Goal: Task Accomplishment & Management: Manage account settings

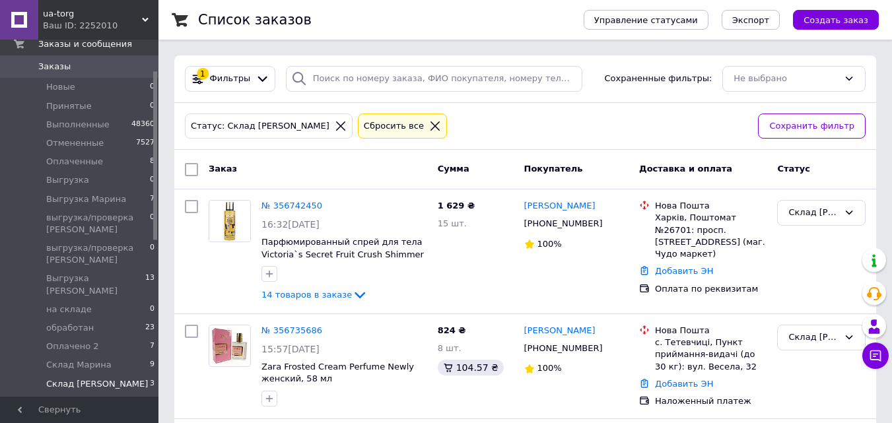
scroll to position [66, 0]
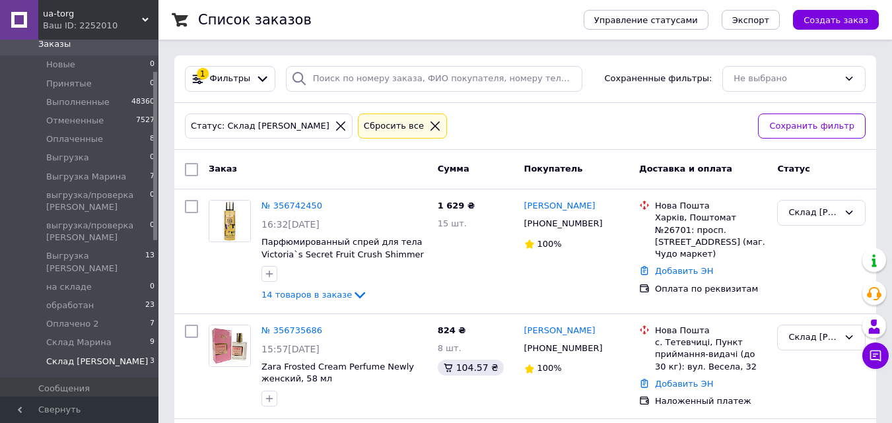
click at [92, 353] on li "Склад Юля 3" at bounding box center [81, 365] width 163 height 25
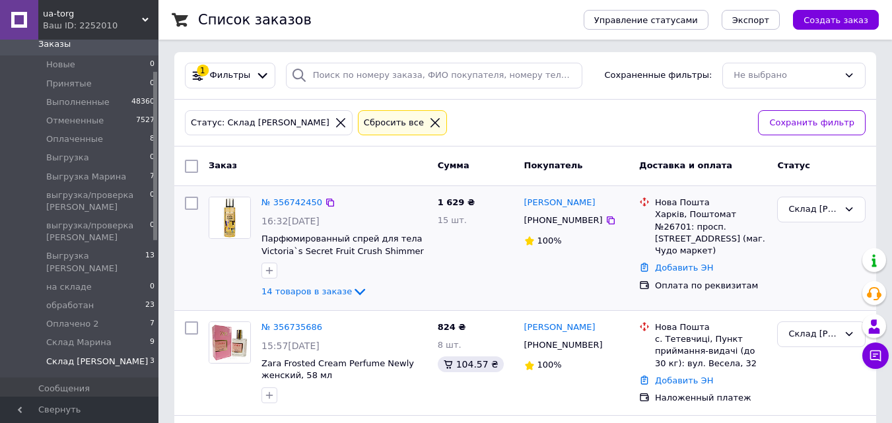
scroll to position [0, 0]
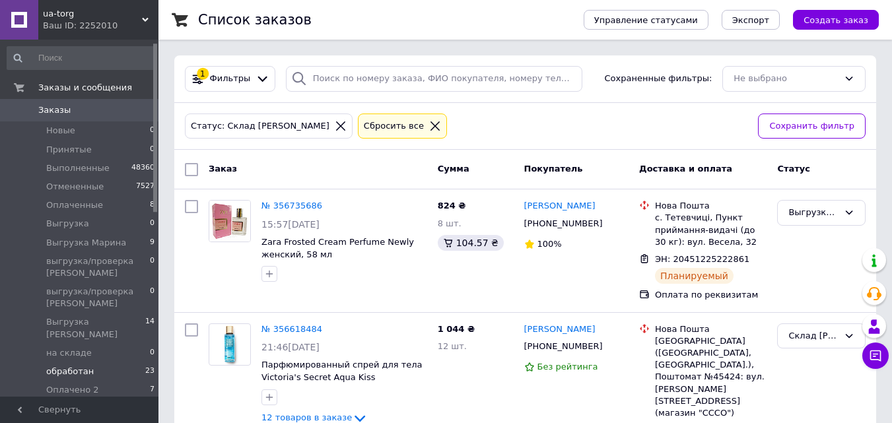
scroll to position [66, 0]
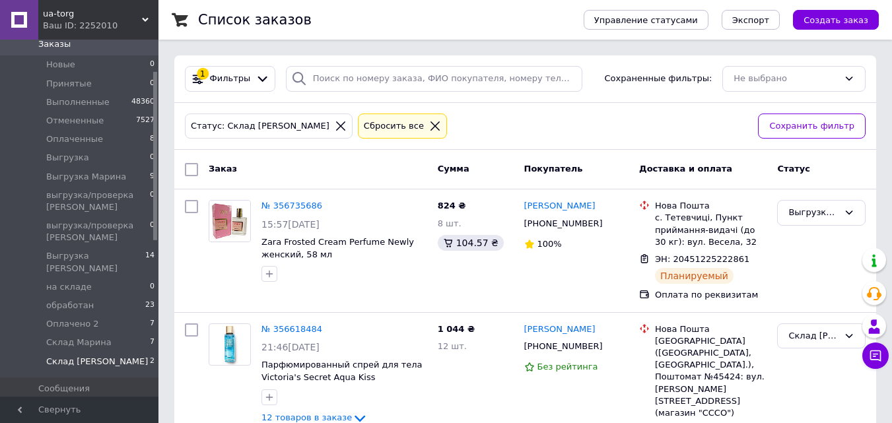
click at [86, 356] on span "Склад [PERSON_NAME]" at bounding box center [97, 362] width 102 height 12
click at [87, 337] on span "Склад Марина" at bounding box center [78, 343] width 65 height 12
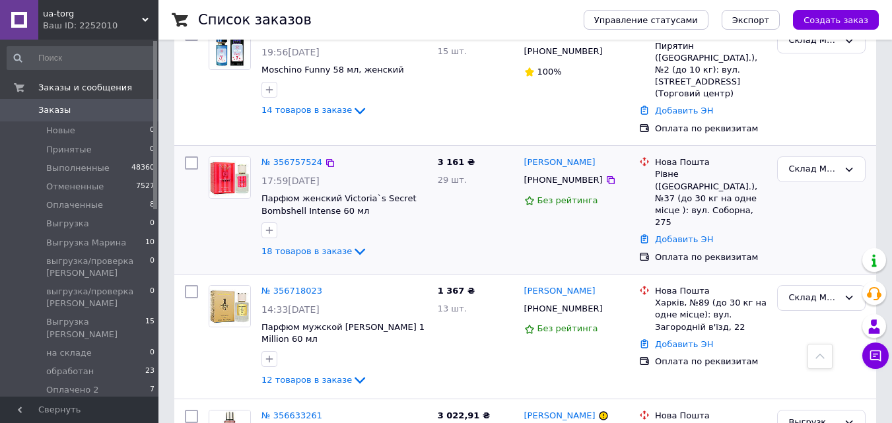
scroll to position [521, 0]
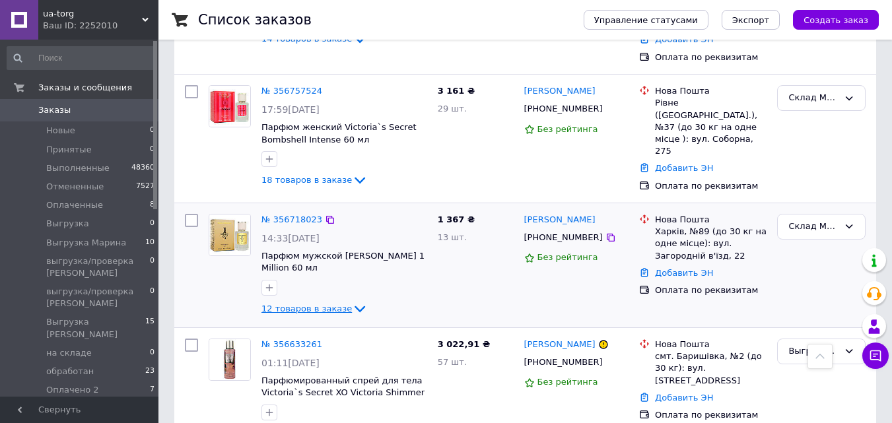
click at [352, 301] on icon at bounding box center [360, 309] width 16 height 16
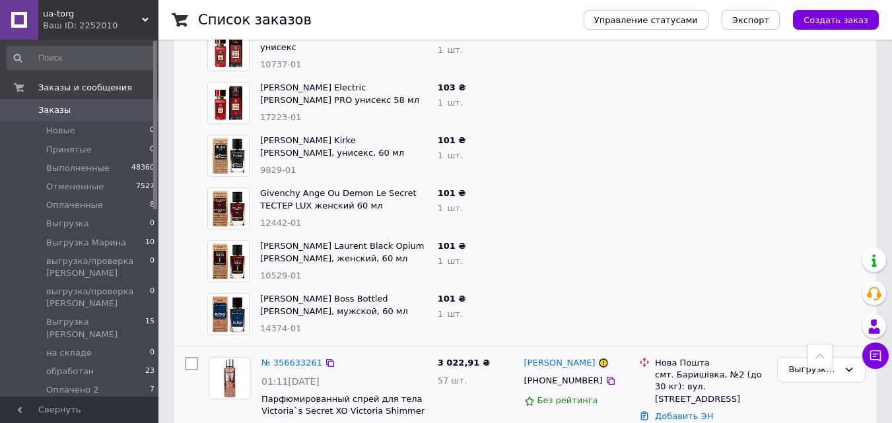
scroll to position [1155, 0]
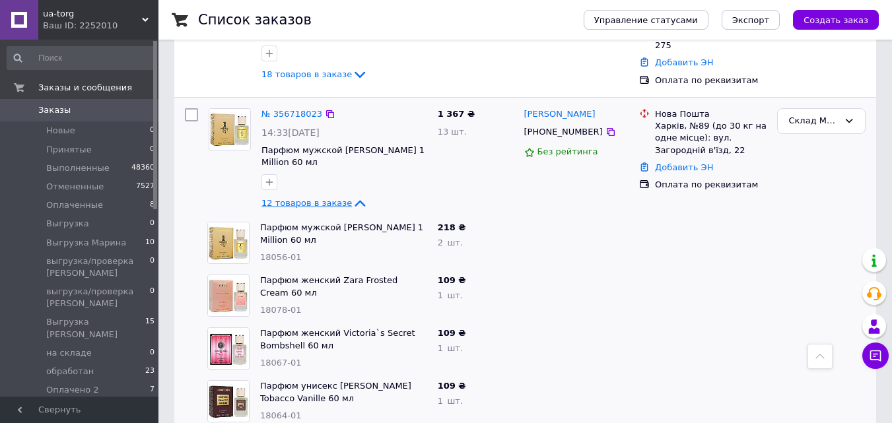
click at [355, 200] on icon at bounding box center [360, 203] width 11 height 7
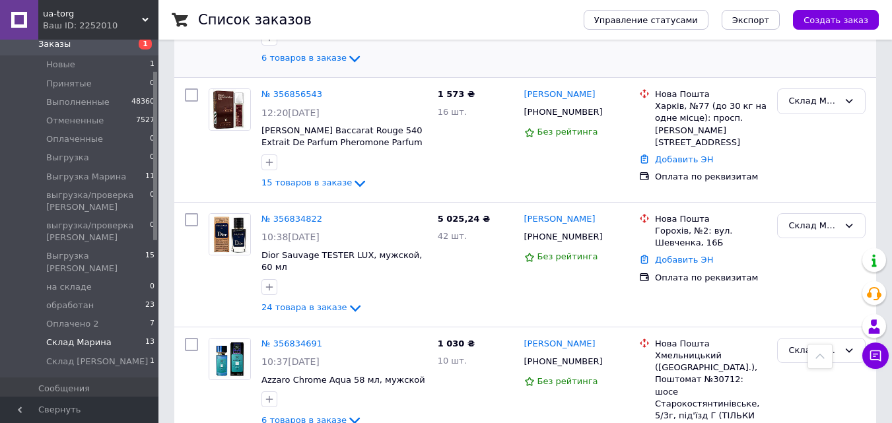
scroll to position [330, 0]
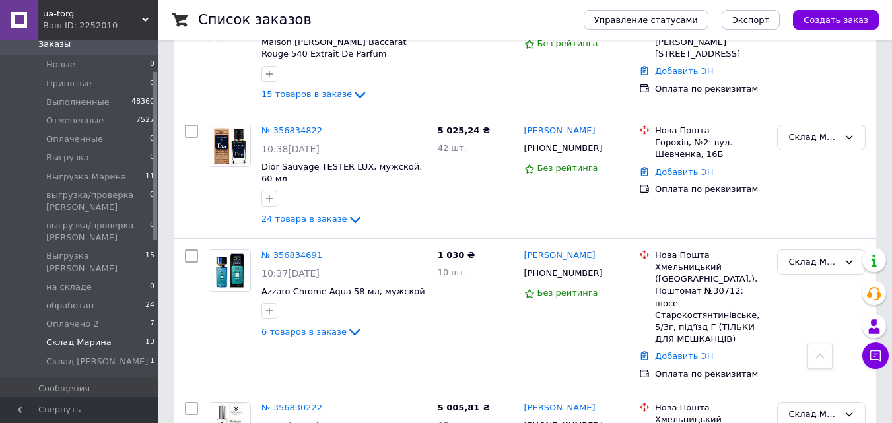
scroll to position [324, 0]
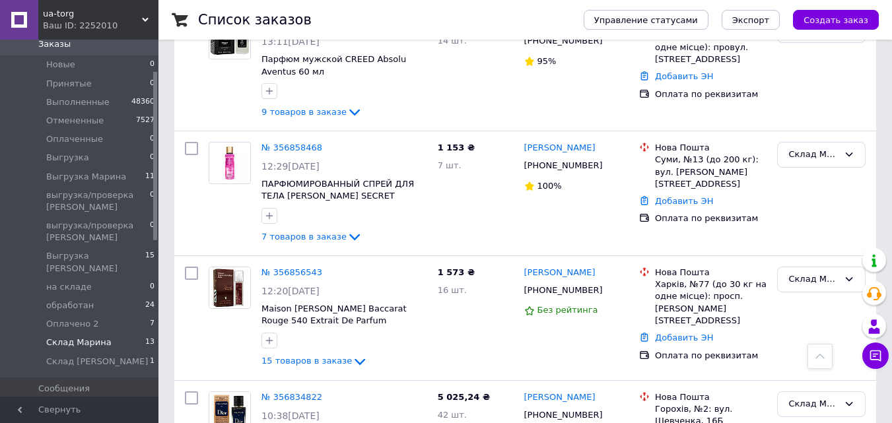
click at [91, 337] on span "Склад Марина" at bounding box center [78, 343] width 65 height 12
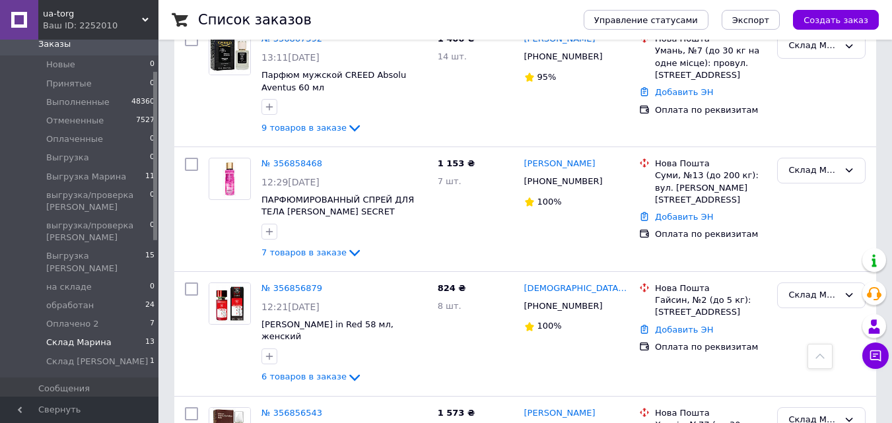
scroll to position [305, 0]
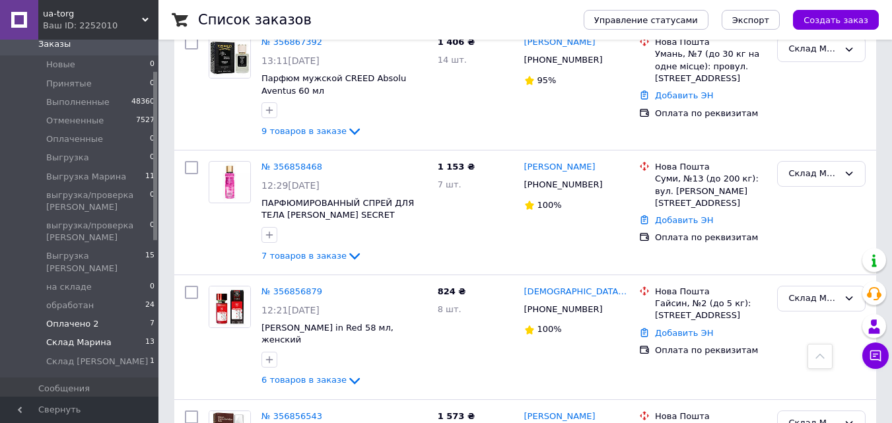
click at [84, 318] on span "Оплачено 2" at bounding box center [72, 324] width 53 height 12
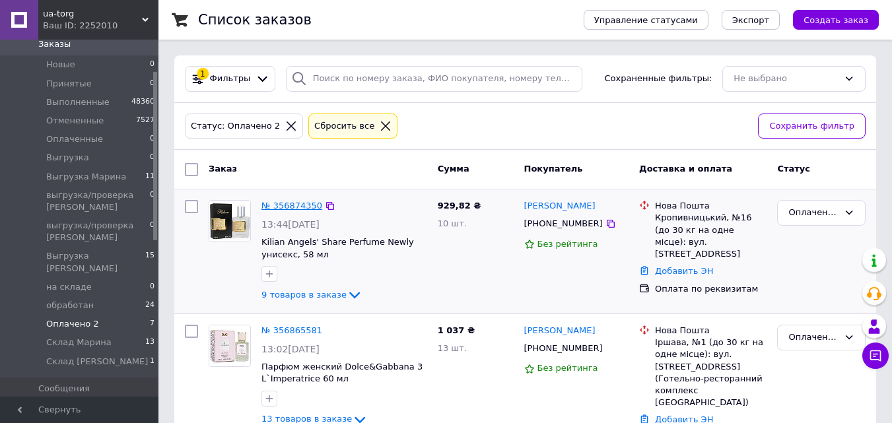
click at [288, 205] on link "№ 356874350" at bounding box center [292, 206] width 61 height 10
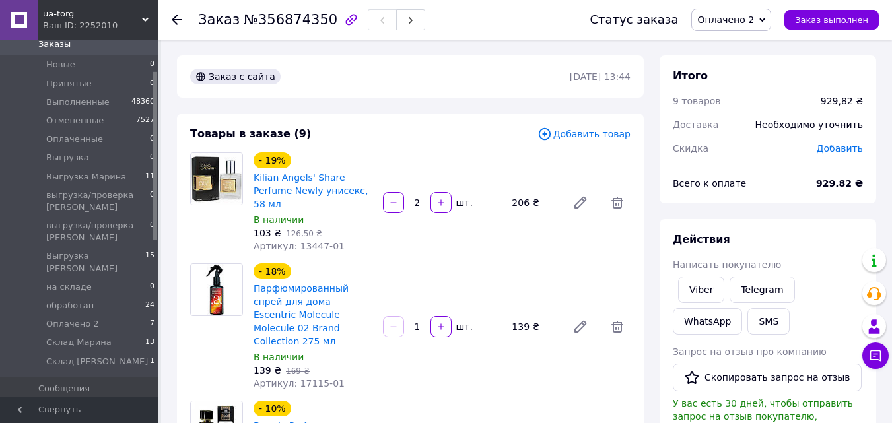
click at [177, 20] on use at bounding box center [177, 20] width 11 height 11
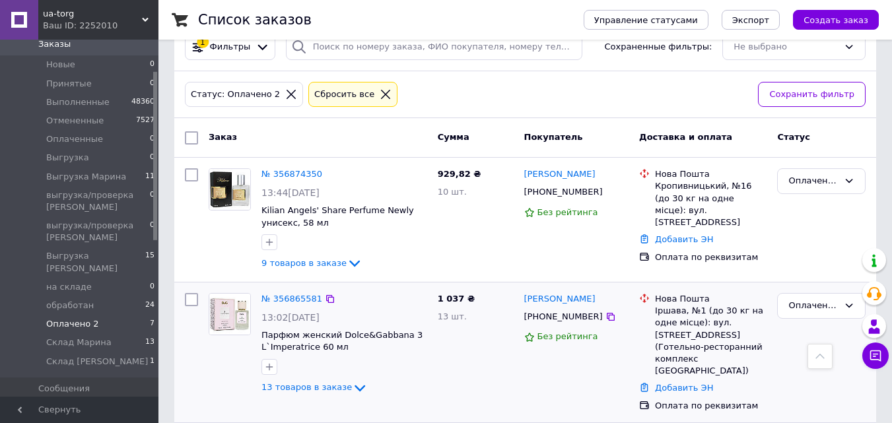
scroll to position [11, 0]
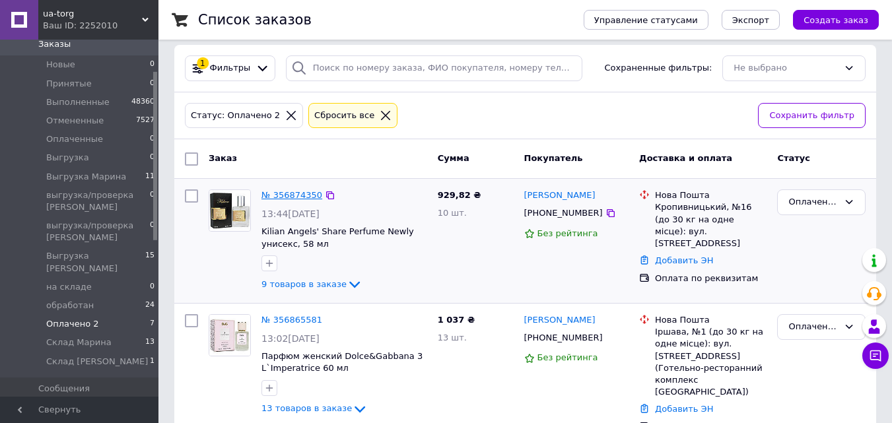
click at [277, 192] on link "№ 356874350" at bounding box center [292, 195] width 61 height 10
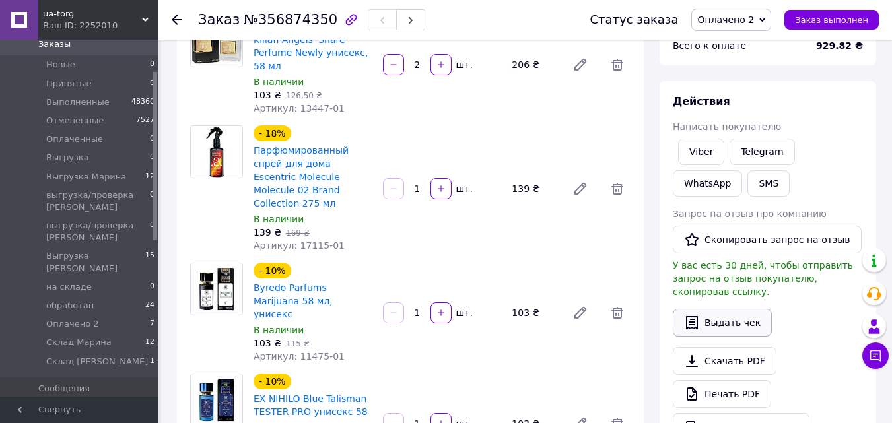
scroll to position [209, 0]
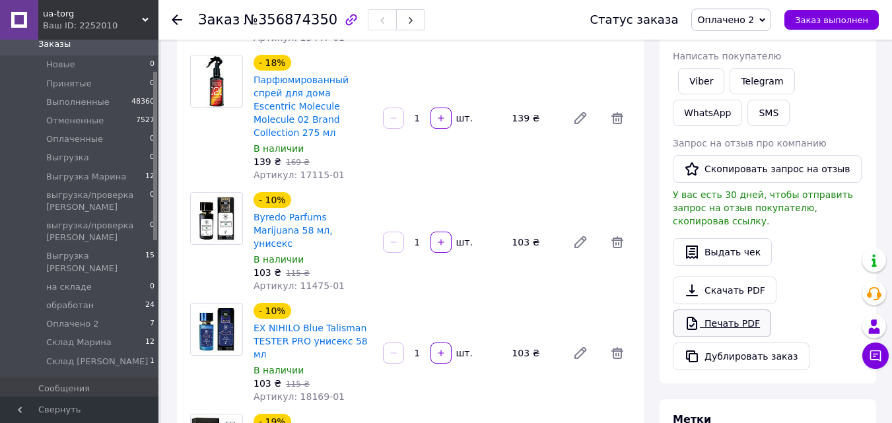
click at [728, 310] on link "Печать PDF" at bounding box center [722, 324] width 98 height 28
click at [744, 17] on span "Оплачено 2" at bounding box center [726, 20] width 57 height 11
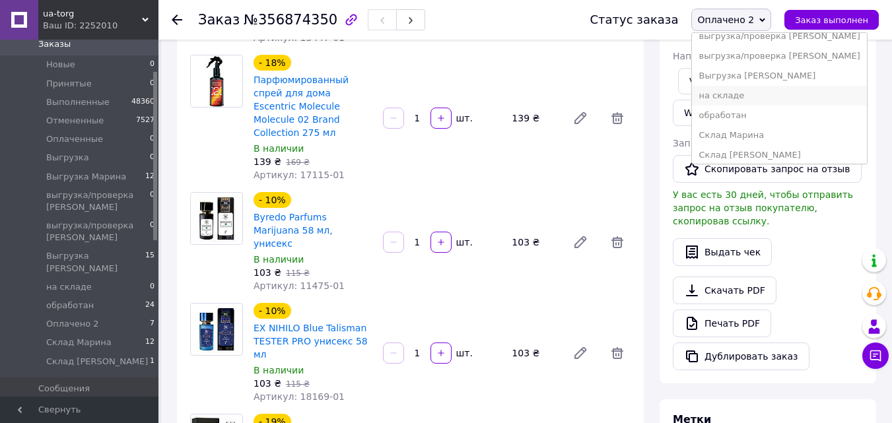
scroll to position [133, 0]
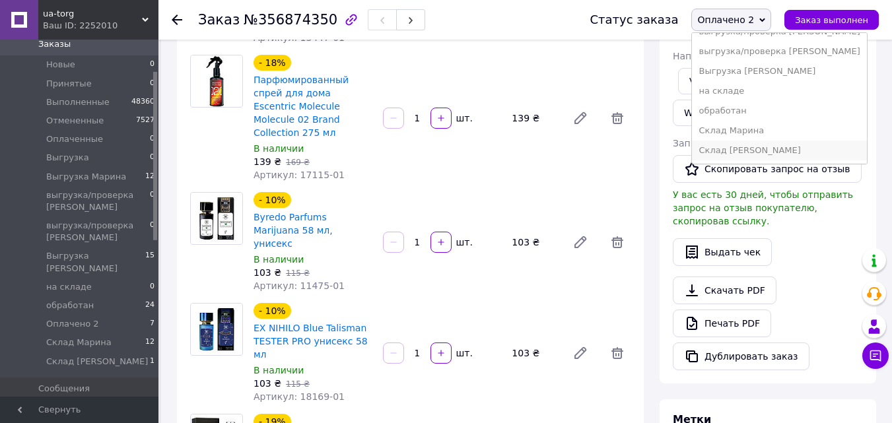
click at [745, 148] on li "Склад [PERSON_NAME]" at bounding box center [779, 151] width 174 height 20
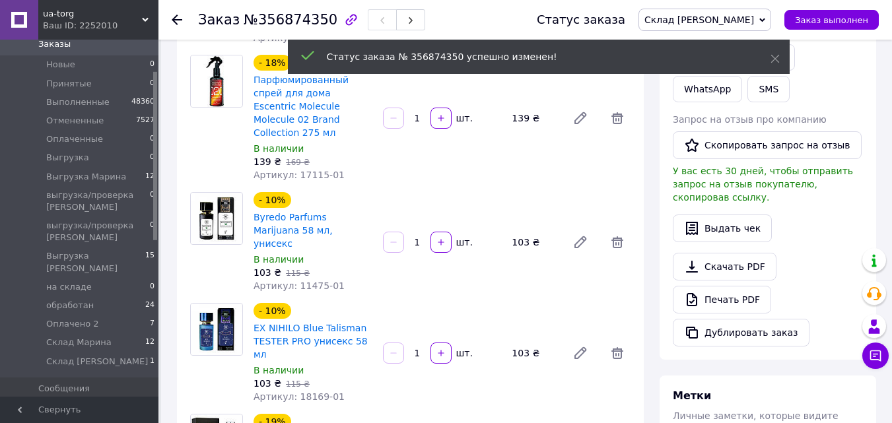
click at [178, 20] on use at bounding box center [177, 20] width 11 height 11
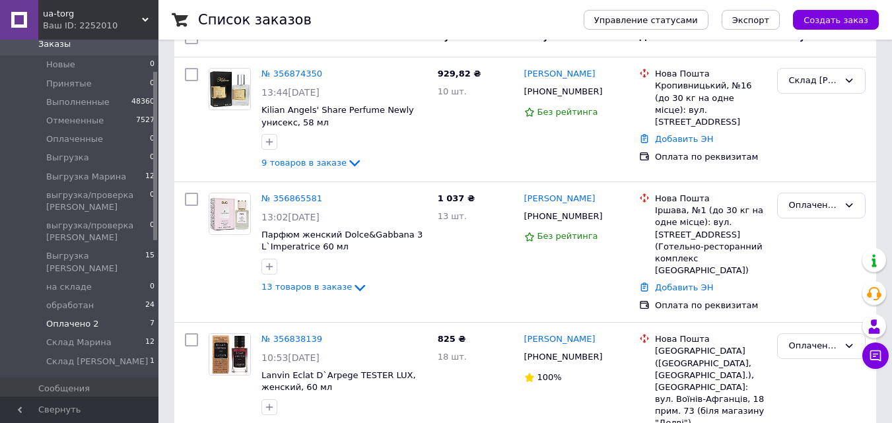
scroll to position [198, 0]
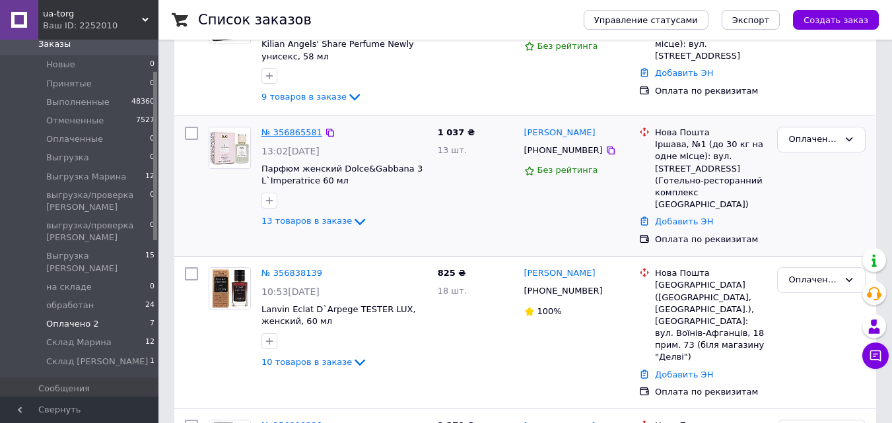
click at [296, 135] on link "№ 356865581" at bounding box center [292, 132] width 61 height 10
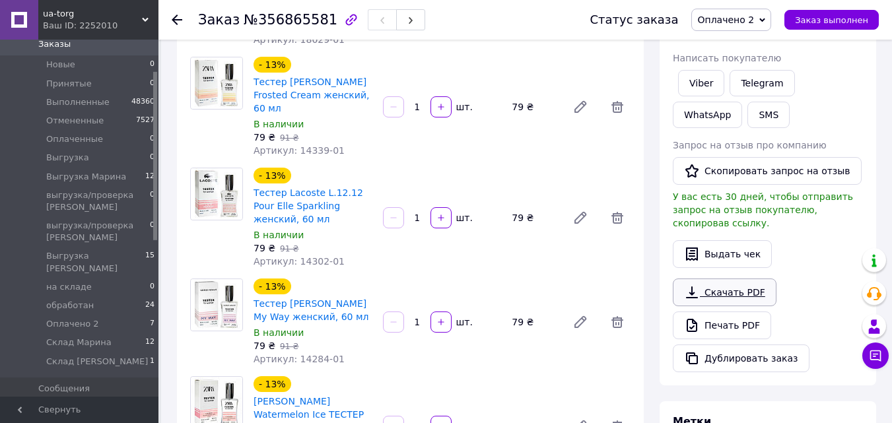
scroll to position [264, 0]
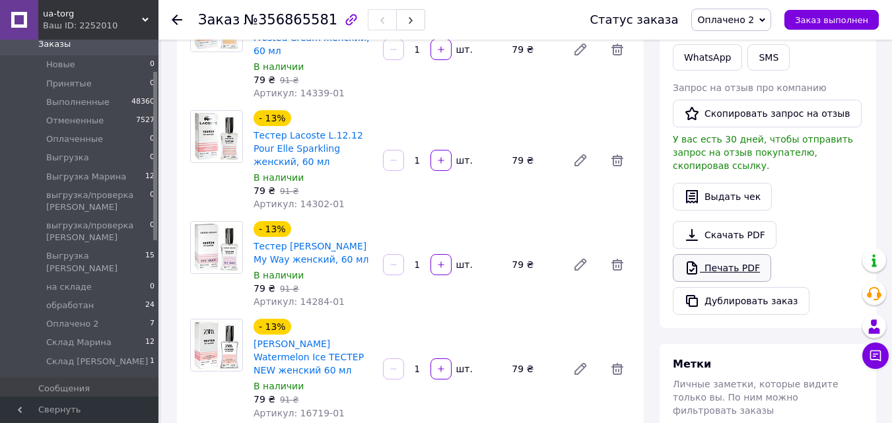
click at [718, 254] on link "Печать PDF" at bounding box center [722, 268] width 98 height 28
click at [745, 11] on span "Оплачено 2" at bounding box center [732, 20] width 80 height 22
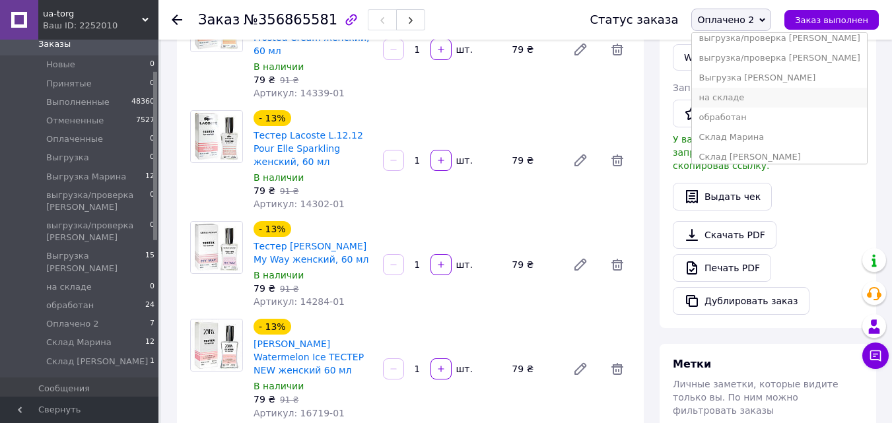
scroll to position [133, 0]
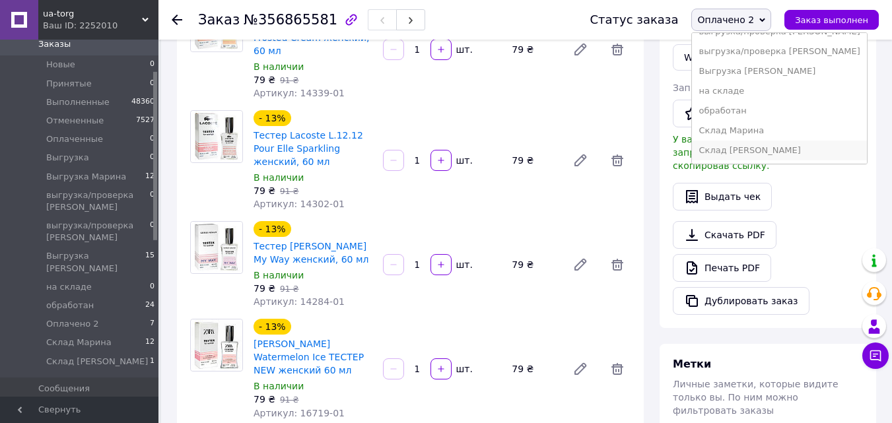
click at [746, 147] on li "Склад [PERSON_NAME]" at bounding box center [779, 151] width 174 height 20
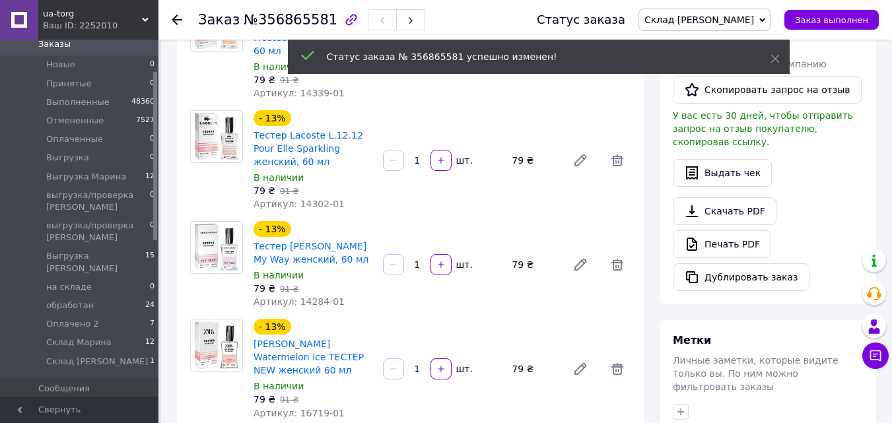
click at [174, 16] on icon at bounding box center [177, 20] width 11 height 11
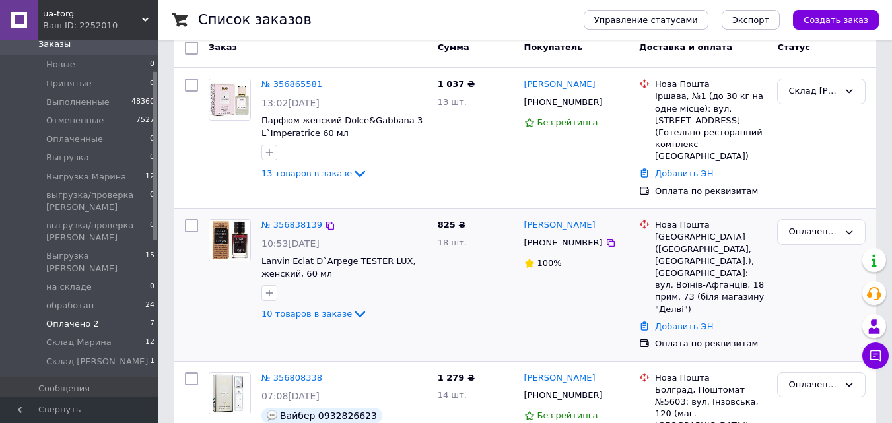
scroll to position [132, 0]
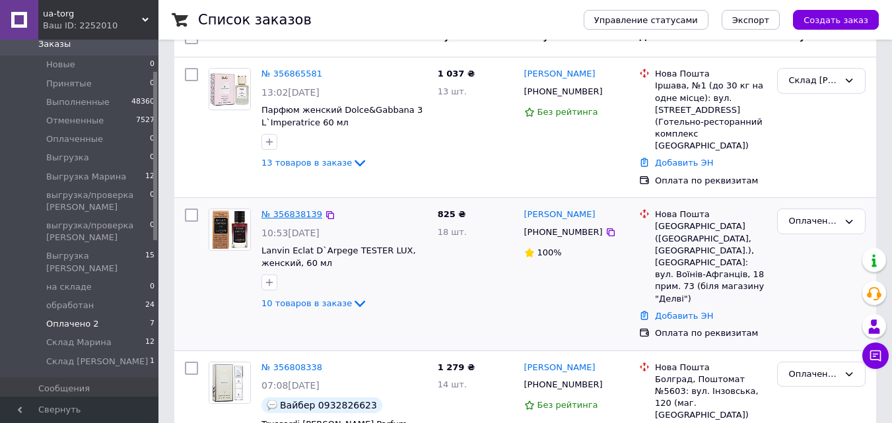
click at [270, 209] on link "№ 356838139" at bounding box center [292, 214] width 61 height 10
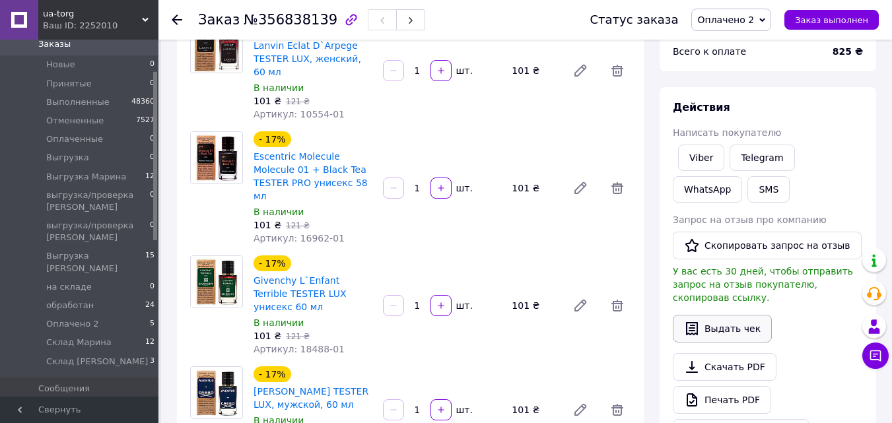
scroll to position [264, 0]
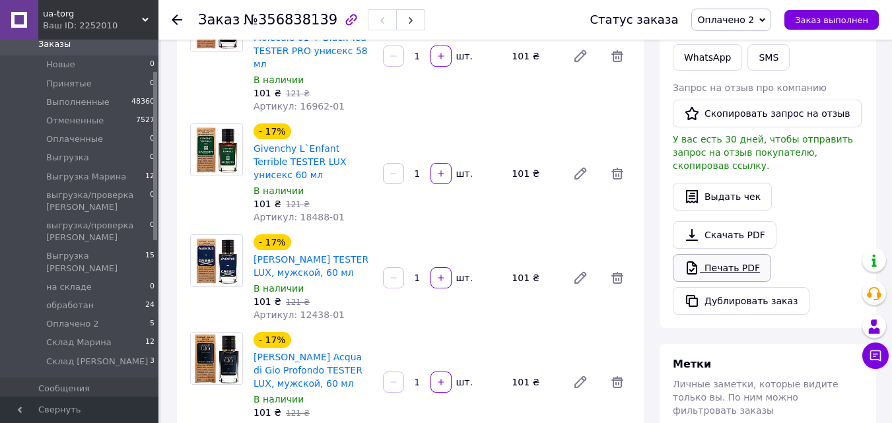
click at [712, 254] on link "Печать PDF" at bounding box center [722, 268] width 98 height 28
click at [740, 17] on span "Оплачено 2" at bounding box center [726, 20] width 57 height 11
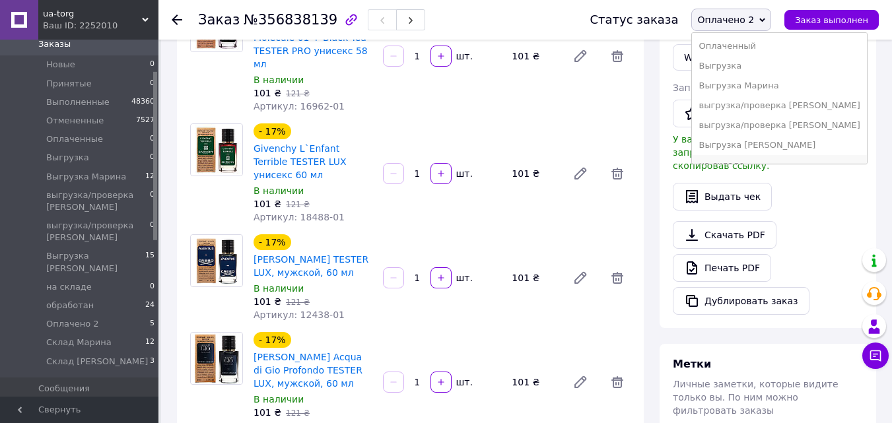
scroll to position [133, 0]
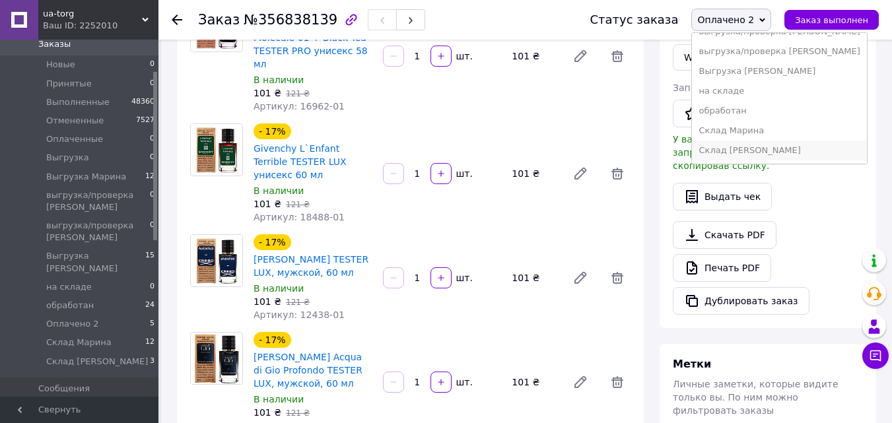
click at [725, 150] on li "Склад [PERSON_NAME]" at bounding box center [779, 151] width 174 height 20
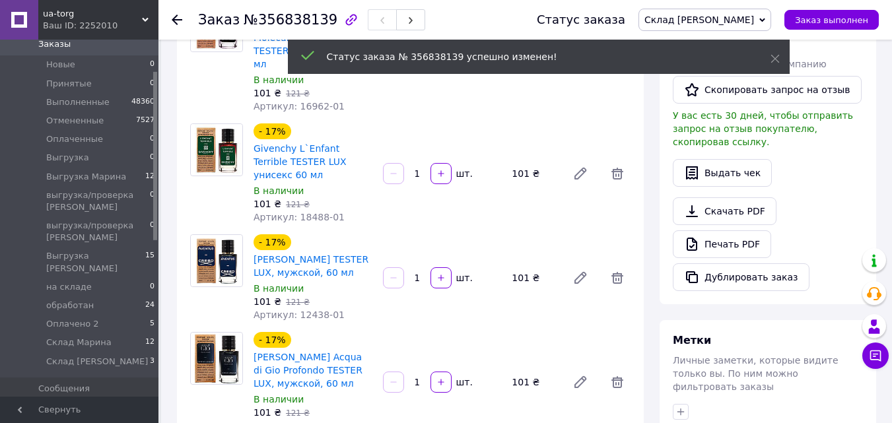
click at [176, 17] on icon at bounding box center [177, 20] width 11 height 11
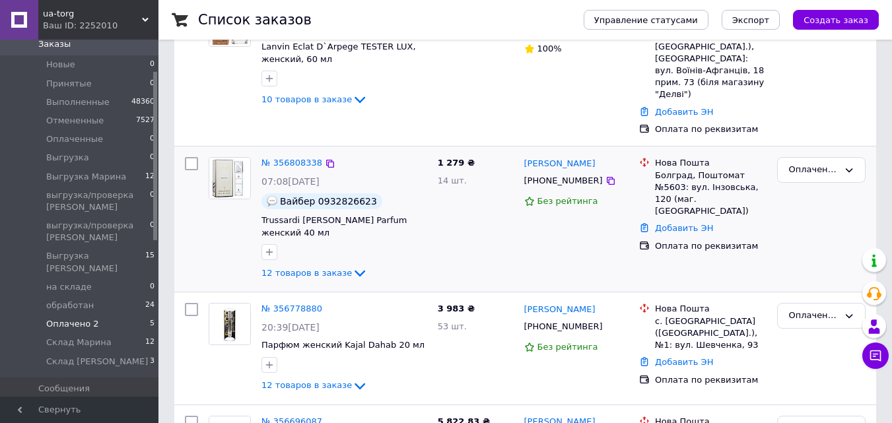
scroll to position [198, 0]
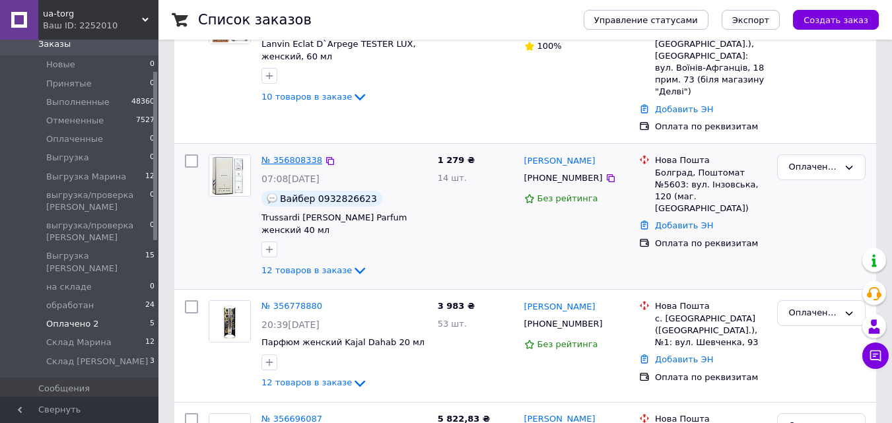
click at [297, 155] on link "№ 356808338" at bounding box center [292, 160] width 61 height 10
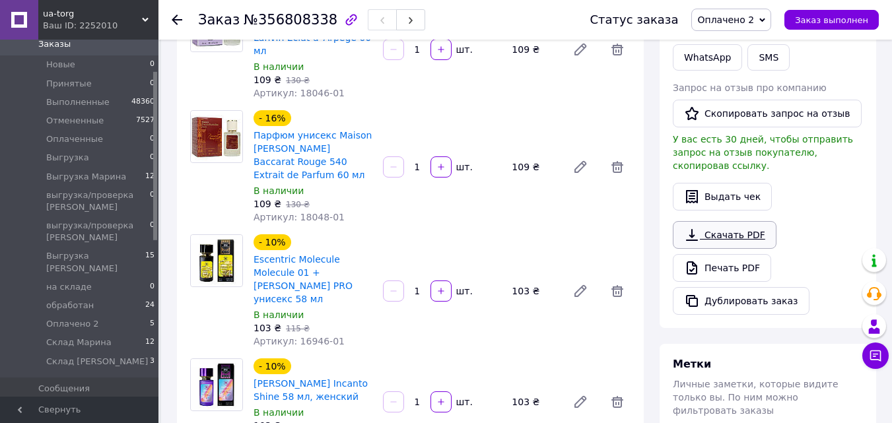
scroll to position [330, 0]
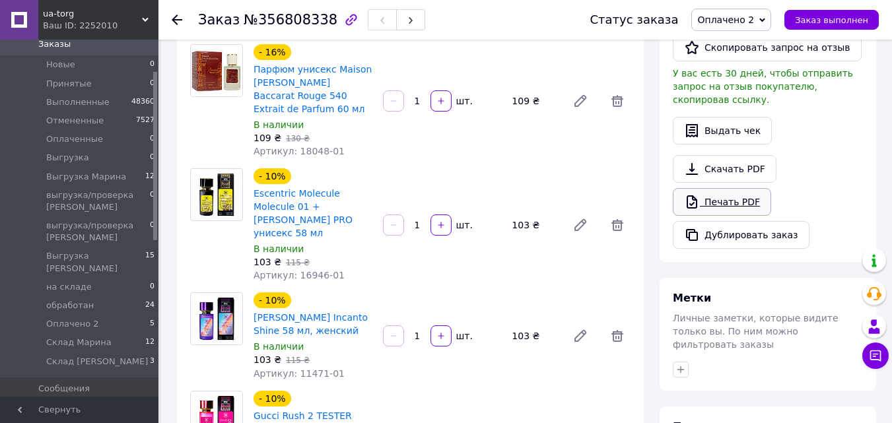
click at [722, 188] on link "Печать PDF" at bounding box center [722, 202] width 98 height 28
click at [766, 19] on span "Оплачено 2" at bounding box center [732, 20] width 80 height 22
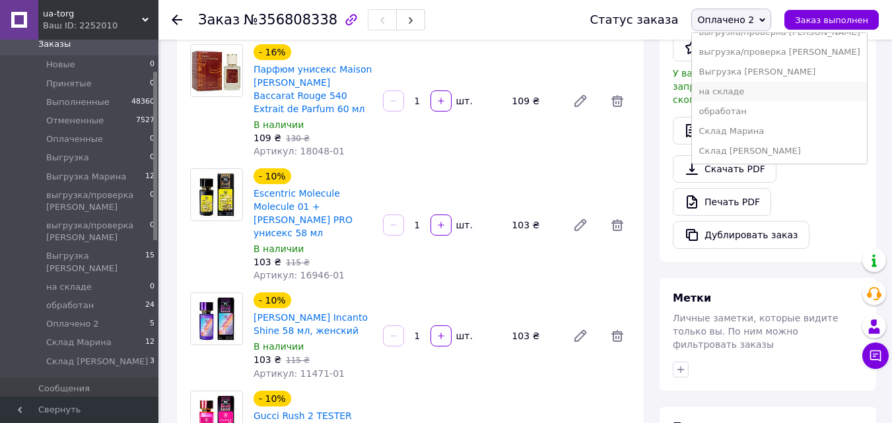
scroll to position [133, 0]
click at [740, 150] on li "Склад [PERSON_NAME]" at bounding box center [779, 151] width 174 height 20
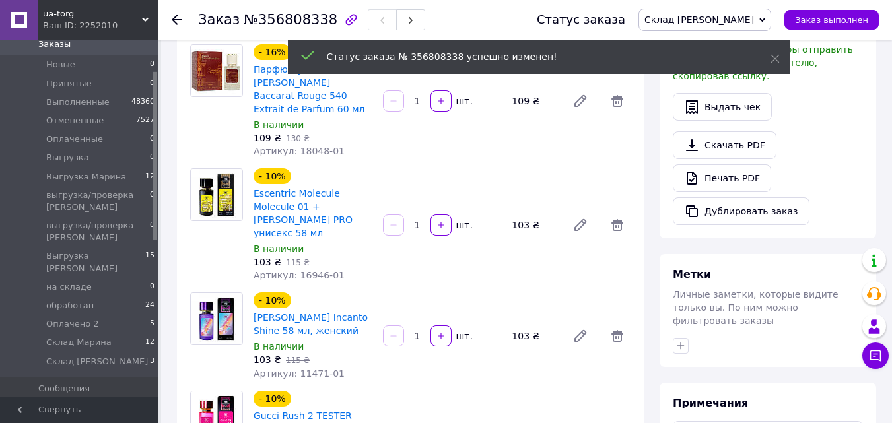
click at [177, 20] on use at bounding box center [177, 20] width 11 height 11
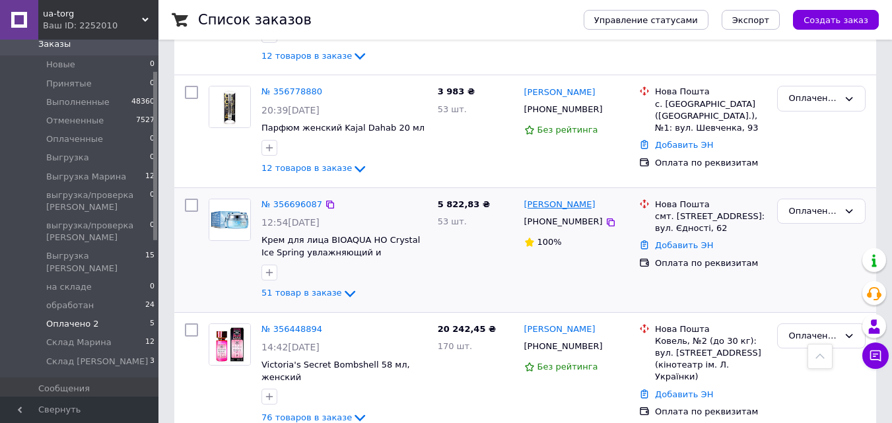
scroll to position [418, 0]
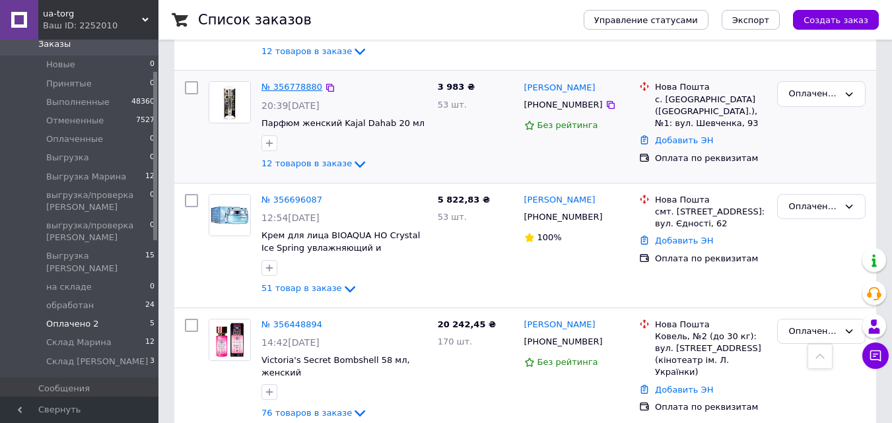
click at [279, 82] on link "№ 356778880" at bounding box center [292, 87] width 61 height 10
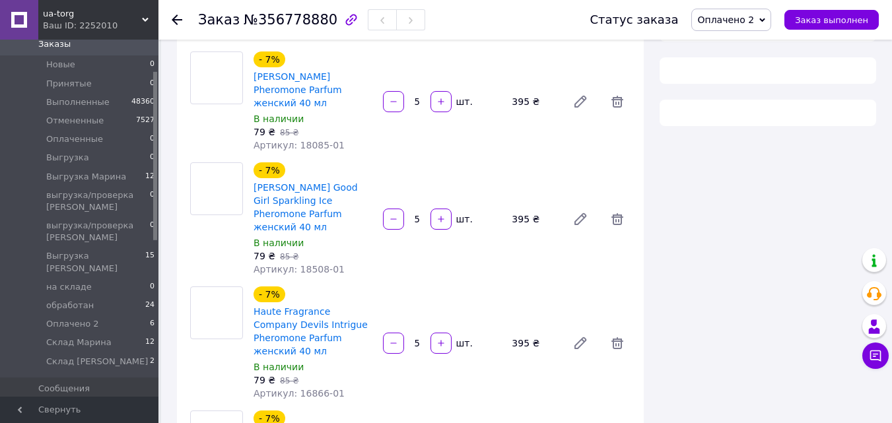
scroll to position [418, 0]
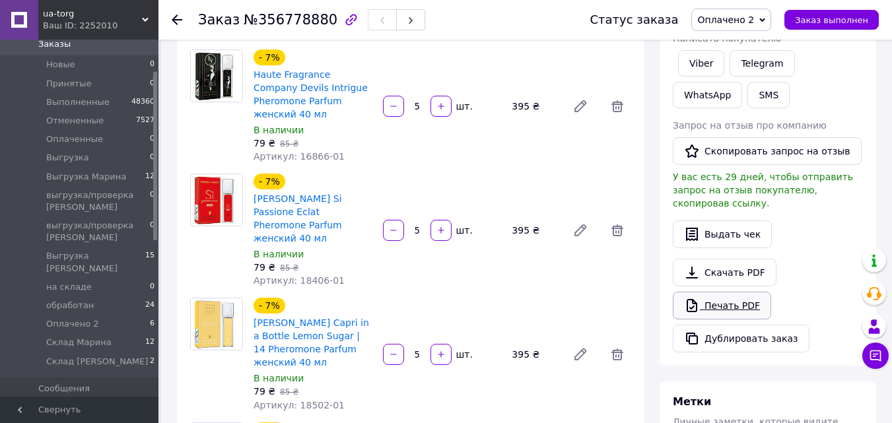
click at [723, 293] on link "Печать PDF" at bounding box center [722, 306] width 98 height 28
click at [733, 18] on span "Оплачено 2" at bounding box center [726, 20] width 57 height 11
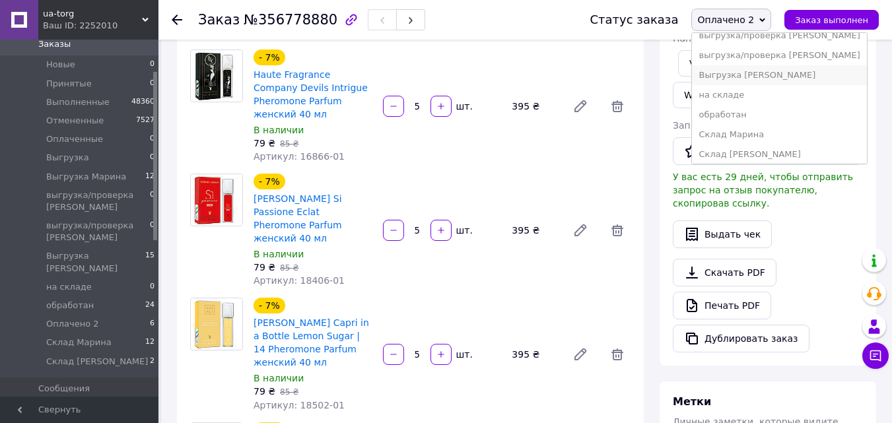
scroll to position [133, 0]
click at [742, 147] on li "Склад [PERSON_NAME]" at bounding box center [779, 151] width 174 height 20
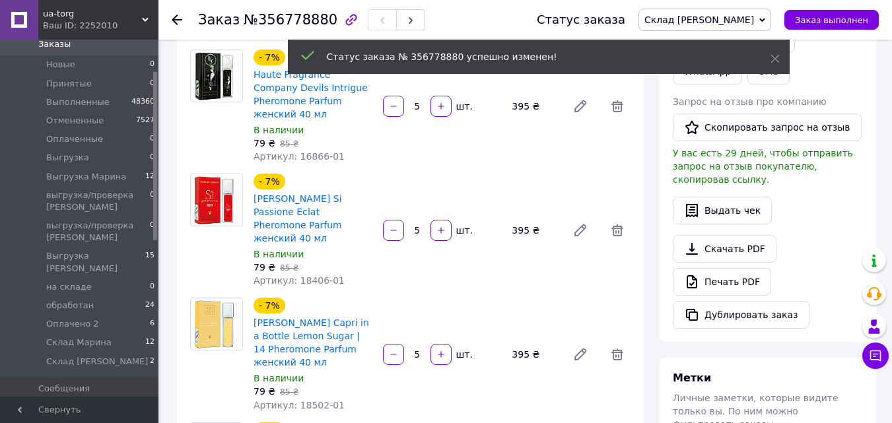
click at [178, 19] on use at bounding box center [177, 20] width 11 height 11
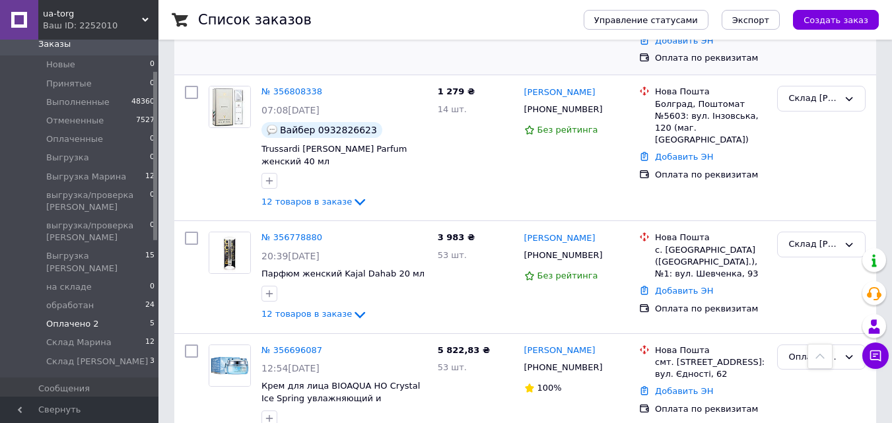
scroll to position [418, 0]
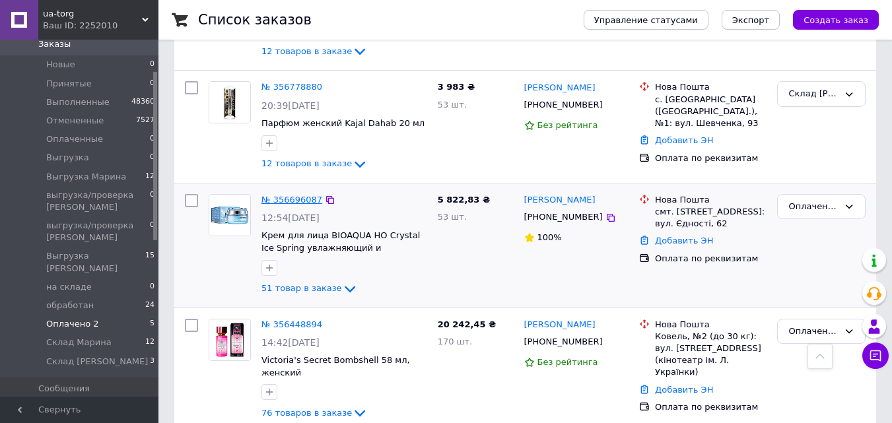
click at [291, 195] on link "№ 356696087" at bounding box center [292, 200] width 61 height 10
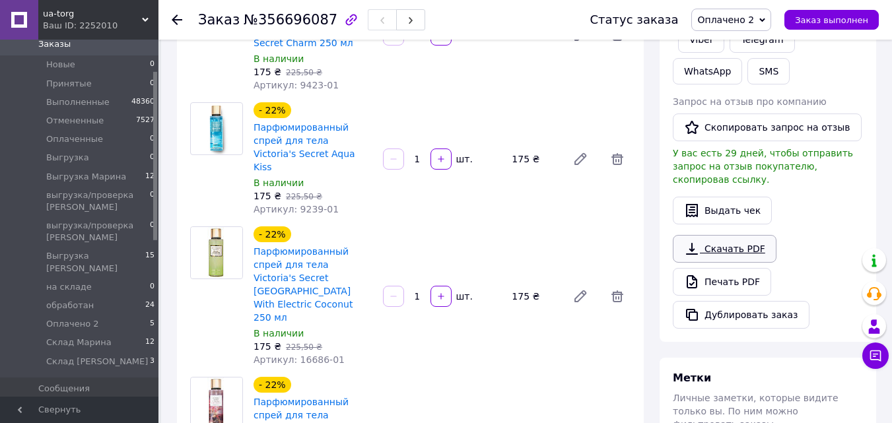
scroll to position [484, 0]
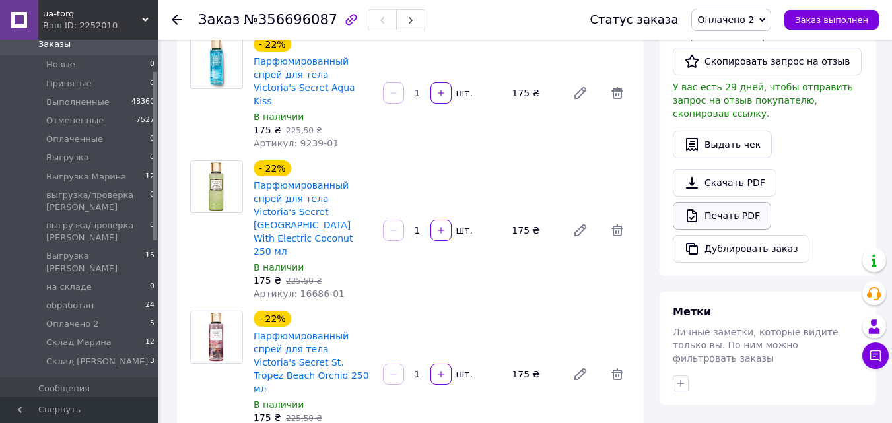
click at [728, 202] on link "Печать PDF" at bounding box center [722, 216] width 98 height 28
click at [741, 16] on span "Оплачено 2" at bounding box center [726, 20] width 57 height 11
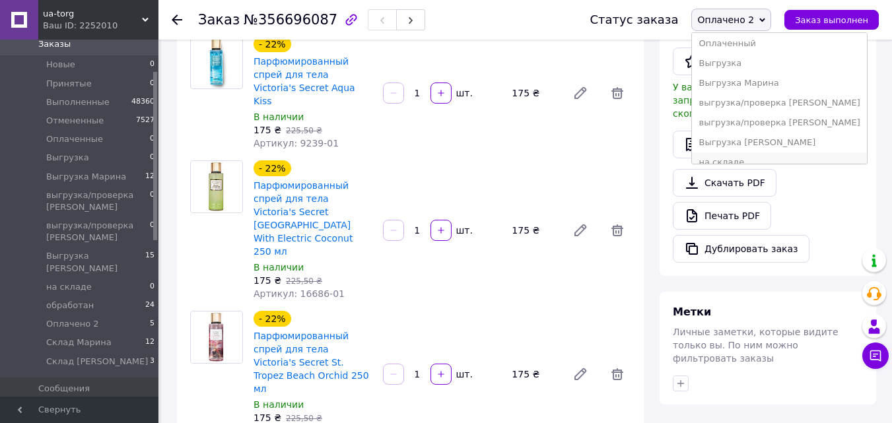
scroll to position [133, 0]
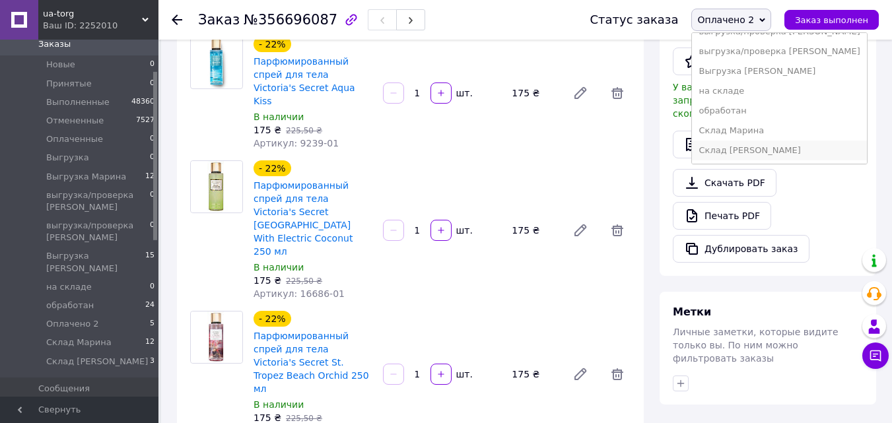
click at [741, 151] on li "Склад [PERSON_NAME]" at bounding box center [779, 151] width 174 height 20
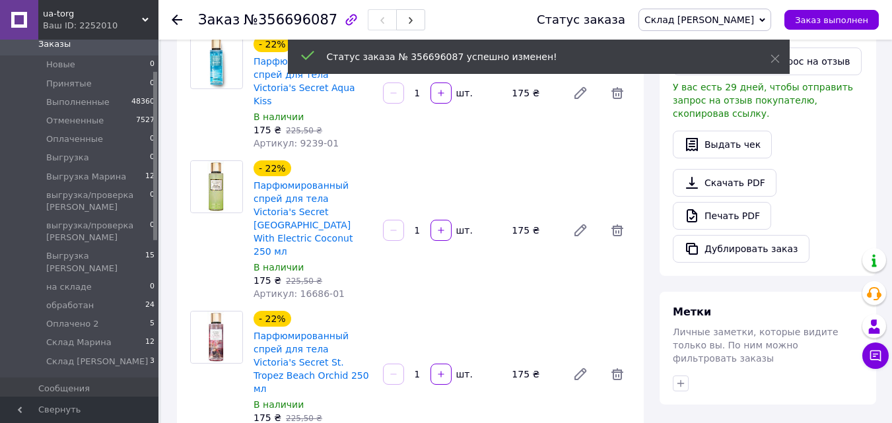
click at [176, 18] on icon at bounding box center [177, 20] width 11 height 11
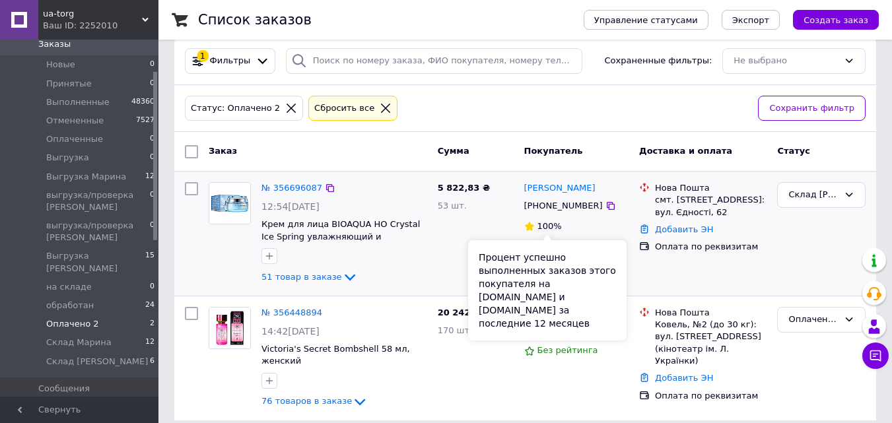
scroll to position [18, 0]
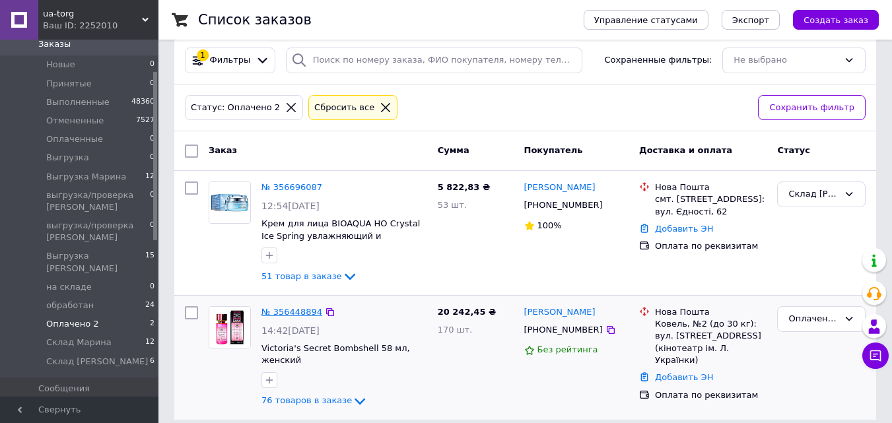
click at [293, 312] on link "№ 356448894" at bounding box center [292, 312] width 61 height 10
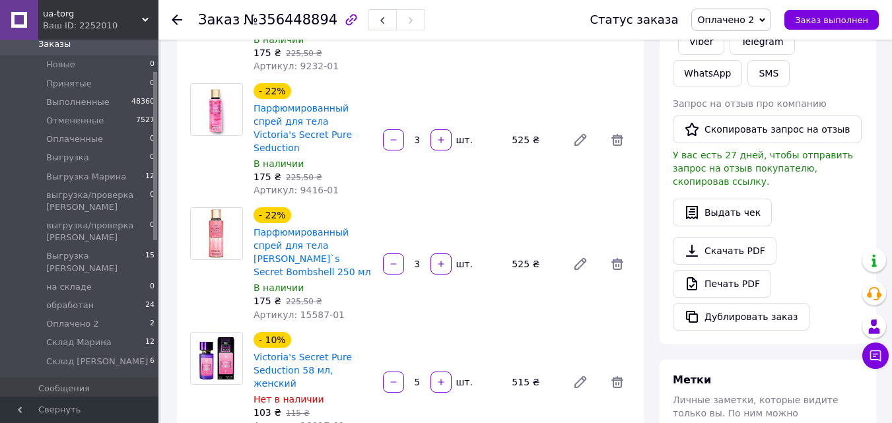
scroll to position [415, 0]
click at [735, 271] on link "Печать PDF" at bounding box center [722, 285] width 98 height 28
click at [754, 19] on span "Оплачено 2" at bounding box center [726, 20] width 57 height 11
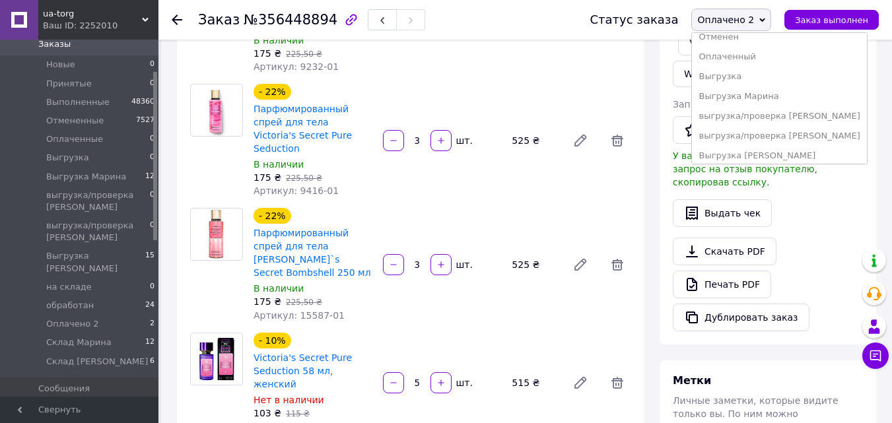
scroll to position [133, 0]
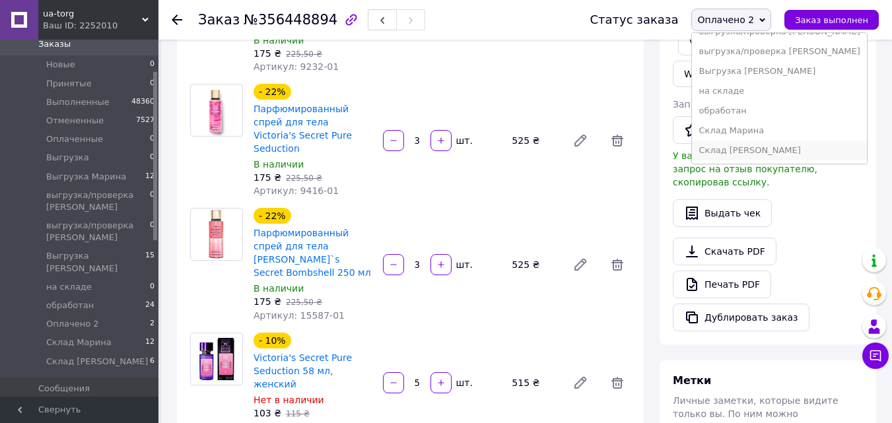
click at [740, 151] on li "Склад [PERSON_NAME]" at bounding box center [779, 151] width 174 height 20
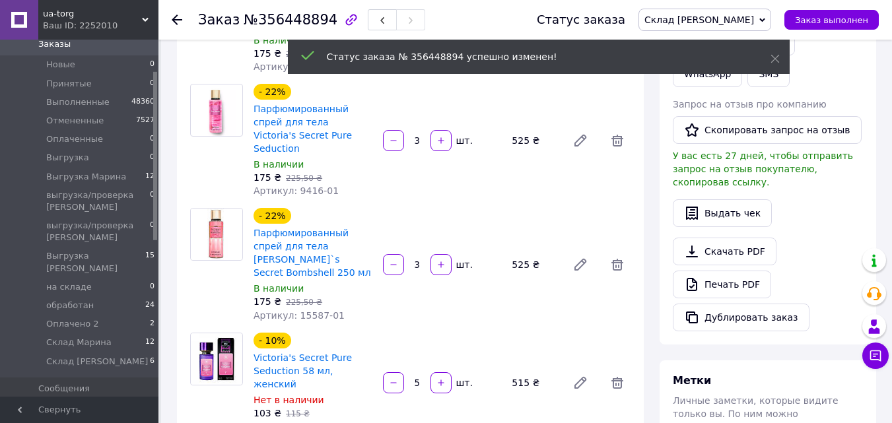
click at [178, 20] on use at bounding box center [177, 20] width 11 height 11
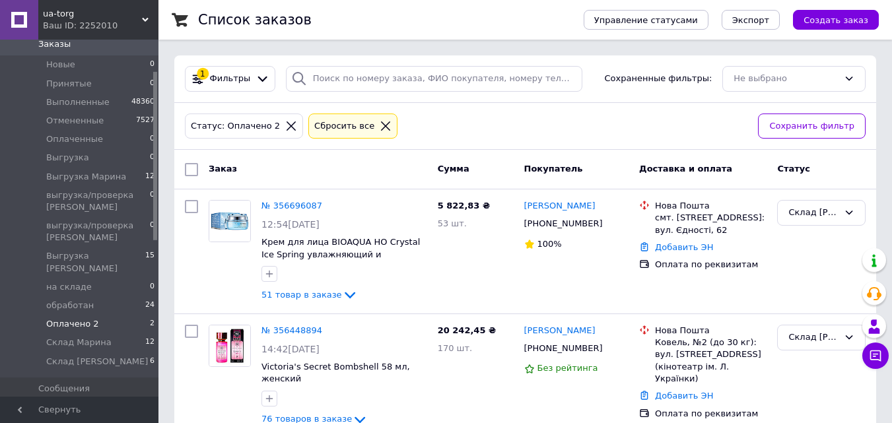
scroll to position [18, 0]
